Goal: Transaction & Acquisition: Purchase product/service

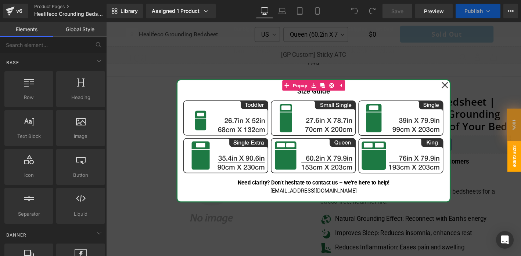
click at [466, 89] on icon at bounding box center [469, 89] width 7 height 37
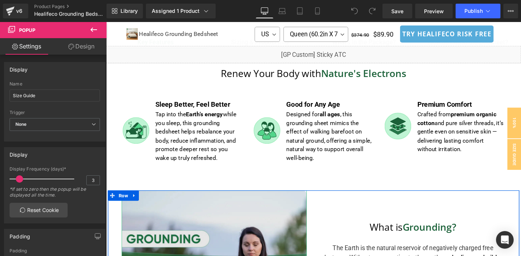
scroll to position [562, 0]
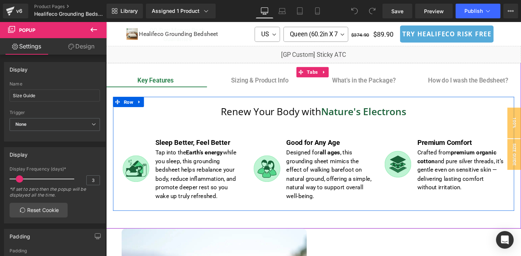
click at [311, 106] on div "Renew Your Body with Nature's Electrons Heading Image Sleep Better, Feel Better…" at bounding box center [329, 164] width 430 height 122
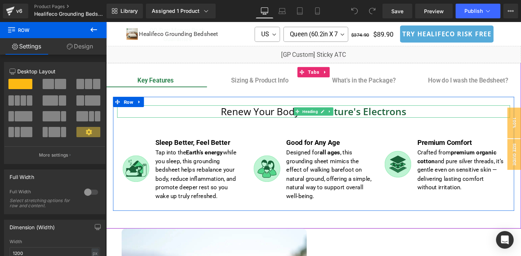
click at [197, 116] on h1 "Renew Your Body with Nature's Electrons" at bounding box center [328, 118] width 421 height 13
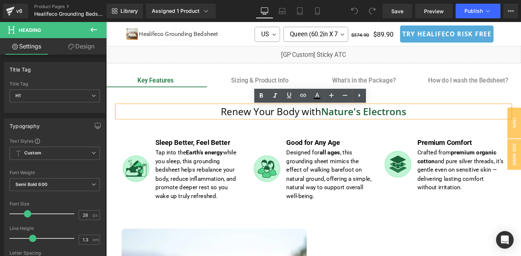
click at [143, 151] on link at bounding box center [144, 147] width 8 height 9
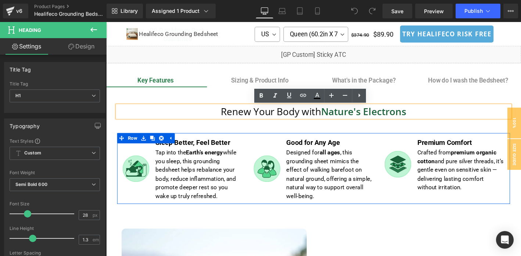
click at [255, 146] on div "Image Sleep Better, Feel Better Text Block Tap into the Earth’s energy while yo…" at bounding box center [188, 179] width 140 height 76
